Goal: Navigation & Orientation: Find specific page/section

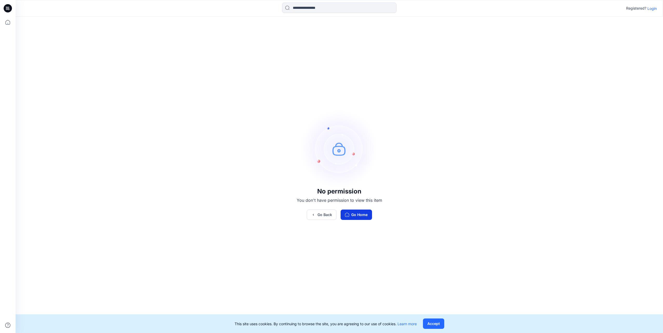
click at [359, 216] on button "Go Home" at bounding box center [355, 215] width 31 height 10
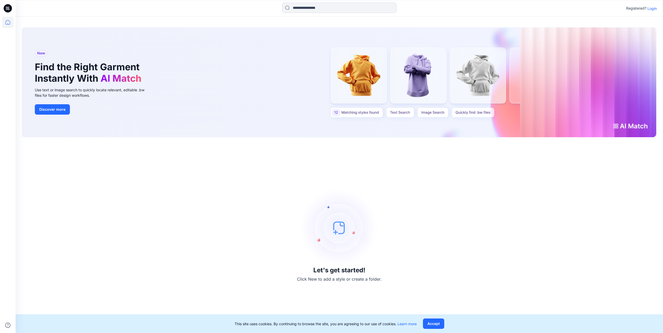
click at [652, 8] on p "Login" at bounding box center [651, 8] width 9 height 5
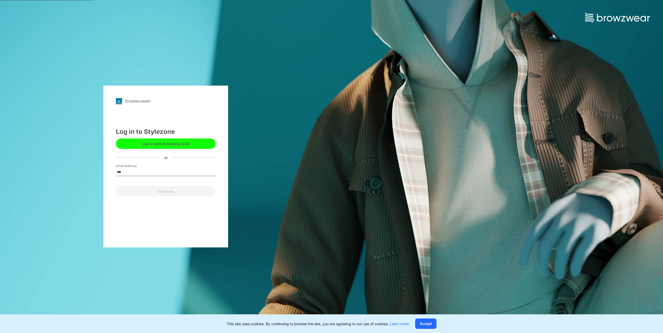
type input "**********"
click at [166, 193] on button "Continue" at bounding box center [166, 191] width 100 height 10
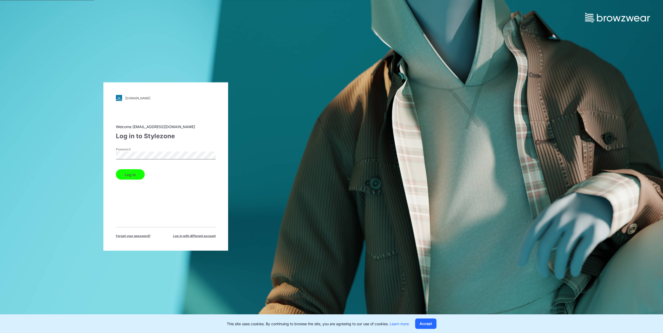
click at [165, 212] on div "Welcome [EMAIL_ADDRESS][DOMAIN_NAME] Log in to Stylezone Password Log in Forget…" at bounding box center [166, 181] width 100 height 115
click at [128, 172] on button "Log in" at bounding box center [130, 175] width 29 height 10
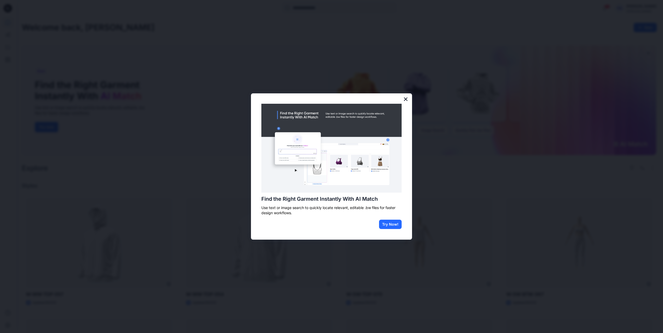
click at [406, 99] on button "×" at bounding box center [405, 99] width 5 height 8
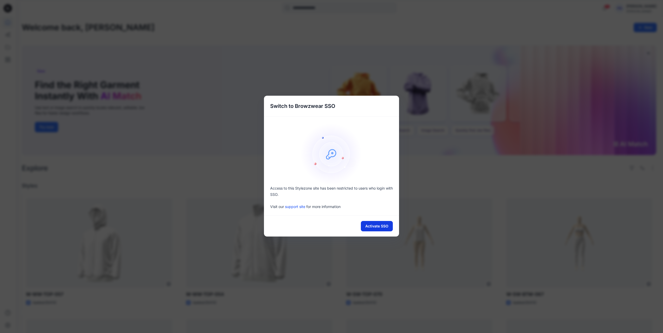
click at [371, 228] on button "Activate SSO" at bounding box center [377, 226] width 32 height 10
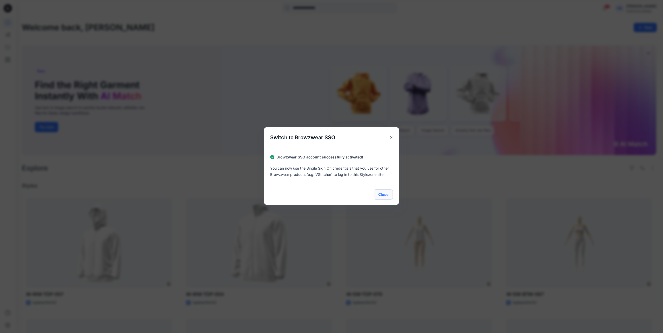
click at [385, 195] on button "Close" at bounding box center [383, 195] width 19 height 10
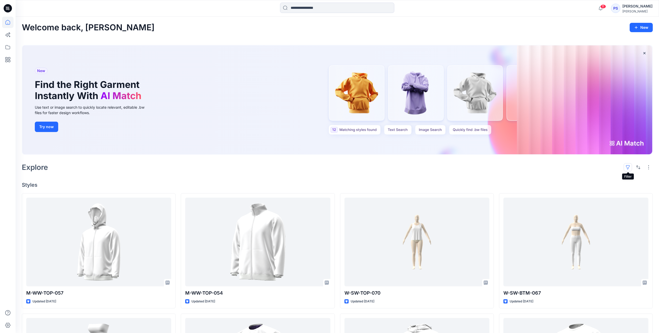
click at [628, 168] on button "button" at bounding box center [628, 167] width 8 height 8
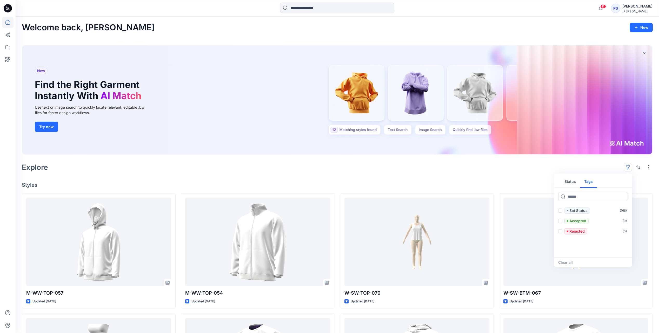
click at [590, 183] on button "Tags" at bounding box center [588, 182] width 17 height 12
click at [560, 223] on span at bounding box center [560, 221] width 4 height 4
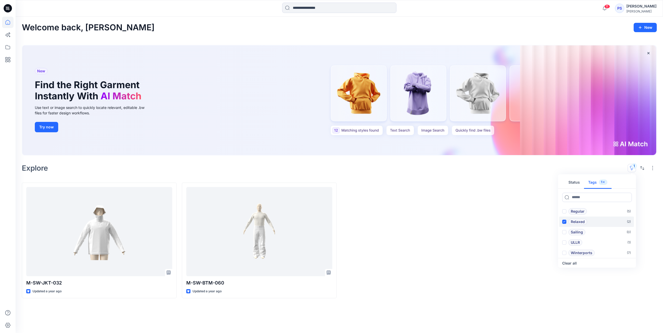
click at [564, 223] on icon at bounding box center [564, 222] width 2 height 2
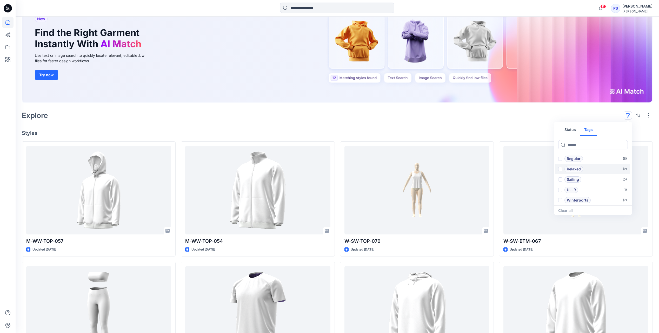
click at [566, 118] on div "Explore Status Tags Baselayer ( 0 ) Fitted ( 1 ) Jacket ( 1 ) Lifestyle ( 3 ) M…" at bounding box center [337, 115] width 631 height 12
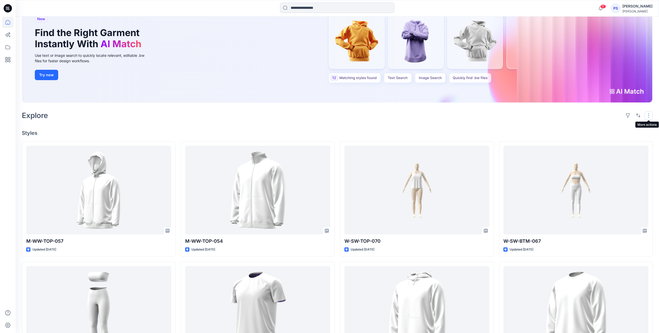
click at [648, 117] on button "button" at bounding box center [648, 115] width 8 height 8
click at [564, 120] on div "Explore Layout Grid Large Grid Folder View Compact Card Card View Card Info Tags" at bounding box center [337, 115] width 631 height 12
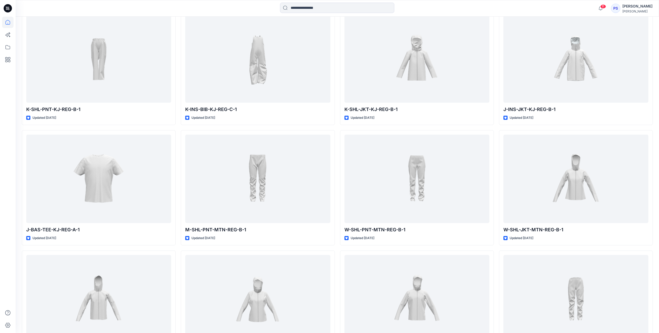
scroll to position [2883, 0]
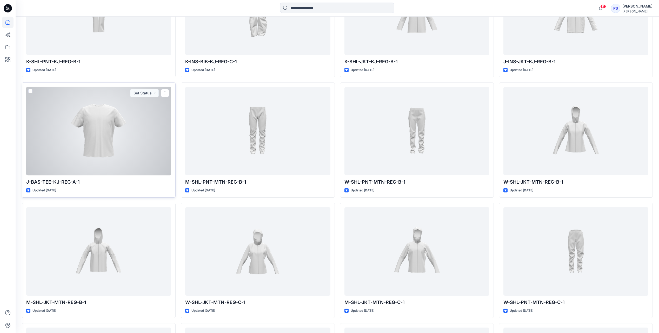
click at [102, 121] on div at bounding box center [98, 131] width 145 height 89
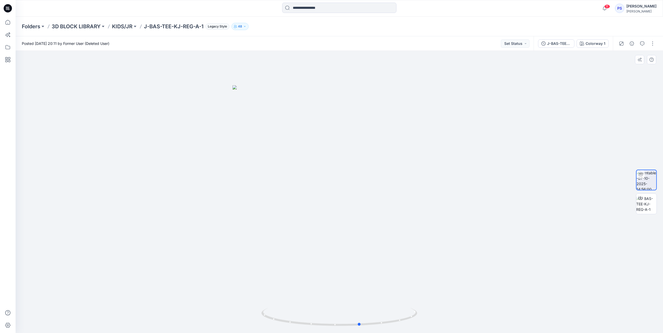
drag, startPoint x: 292, startPoint y: 192, endPoint x: 313, endPoint y: 195, distance: 21.0
click at [313, 195] on div at bounding box center [339, 192] width 647 height 283
click at [33, 26] on p "Folders" at bounding box center [31, 26] width 18 height 7
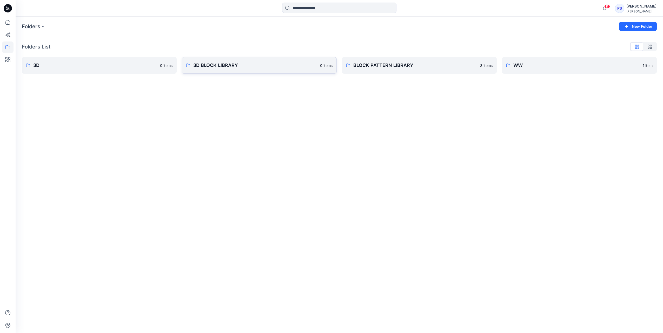
click at [279, 71] on link "3D BLOCK LIBRARY 0 items" at bounding box center [259, 65] width 155 height 17
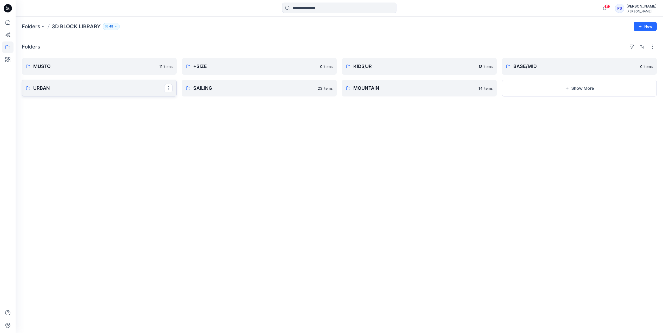
click at [85, 89] on p "URBAN" at bounding box center [98, 88] width 131 height 7
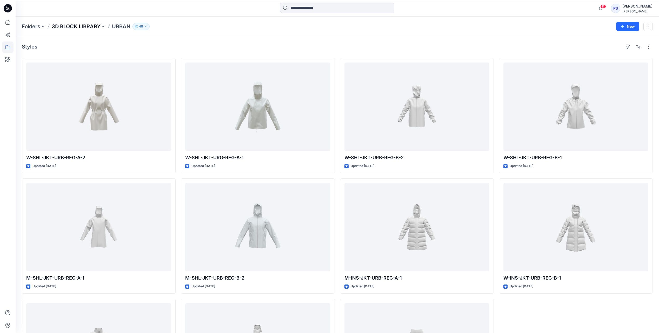
click at [85, 26] on p "3D BLOCK LIBRARY" at bounding box center [76, 26] width 49 height 7
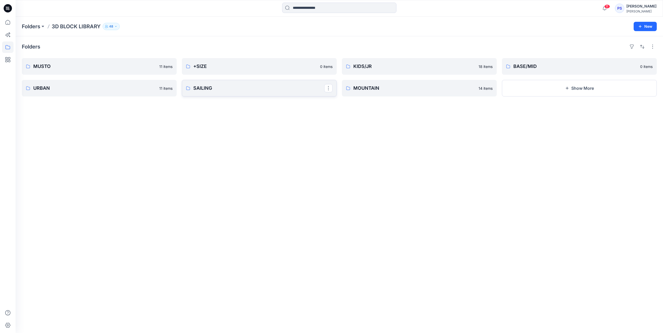
click at [226, 88] on p "SAILING" at bounding box center [258, 88] width 131 height 7
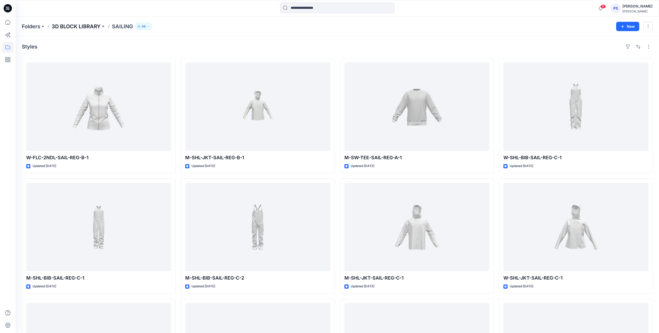
click at [76, 25] on p "3D BLOCK LIBRARY" at bounding box center [76, 26] width 49 height 7
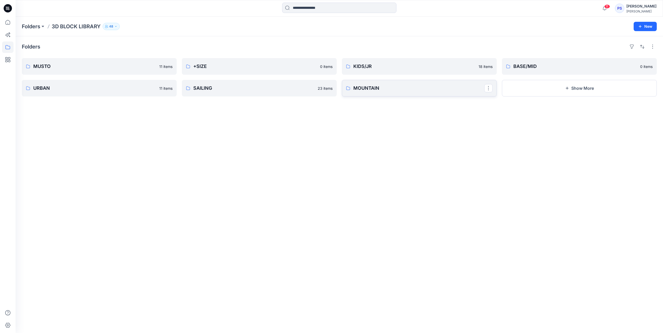
click at [418, 90] on p "MOUNTAIN" at bounding box center [418, 88] width 131 height 7
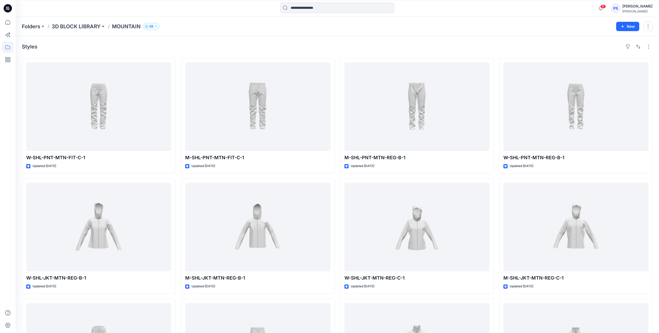
click at [501, 50] on div "Styles" at bounding box center [337, 47] width 631 height 8
